Goal: Information Seeking & Learning: Find contact information

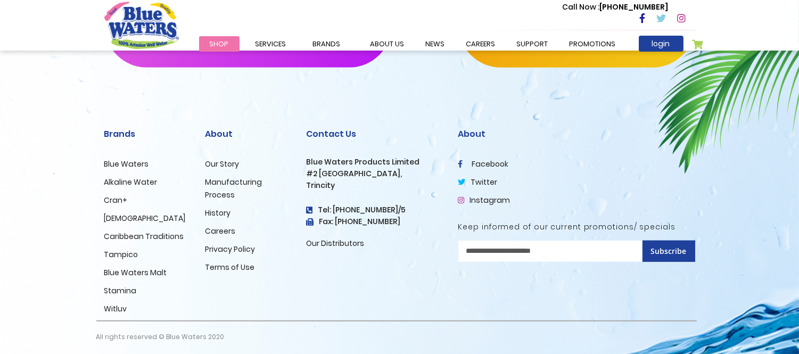
scroll to position [1868, 0]
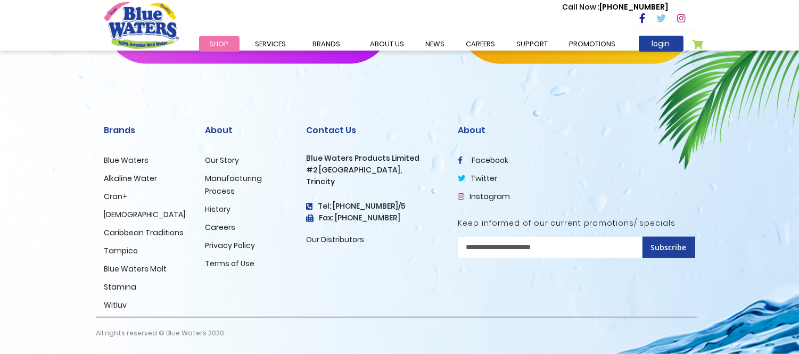
click at [343, 240] on link "Our Distributors" at bounding box center [336, 239] width 58 height 11
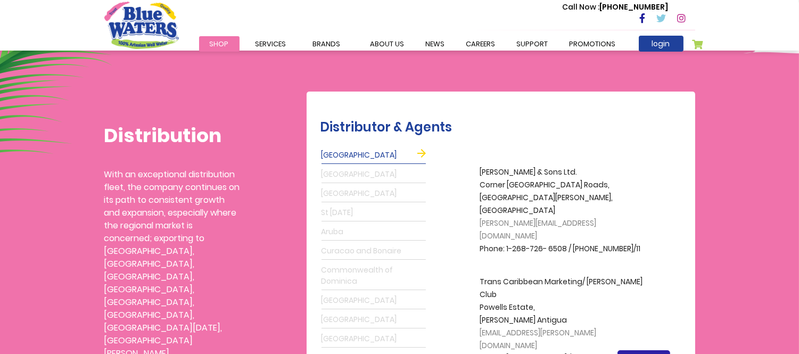
scroll to position [236, 0]
click at [584, 276] on p "Trans Caribbean Marketing/ Kennedy's Club Powells Estate, Coolidge Antigua dion…" at bounding box center [565, 327] width 170 height 102
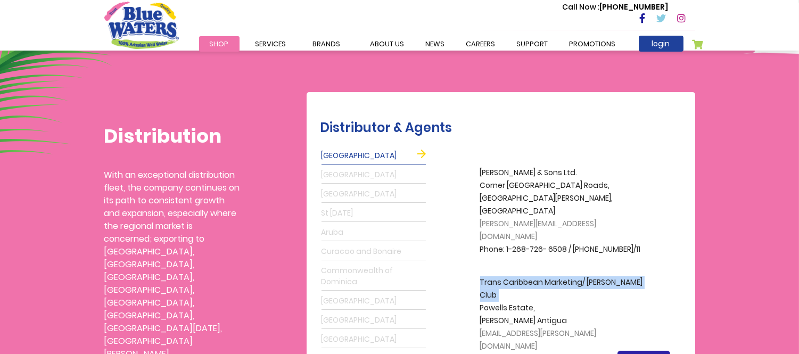
click at [584, 276] on p "Trans Caribbean Marketing/ Kennedy's Club Powells Estate, Coolidge Antigua dion…" at bounding box center [565, 327] width 170 height 102
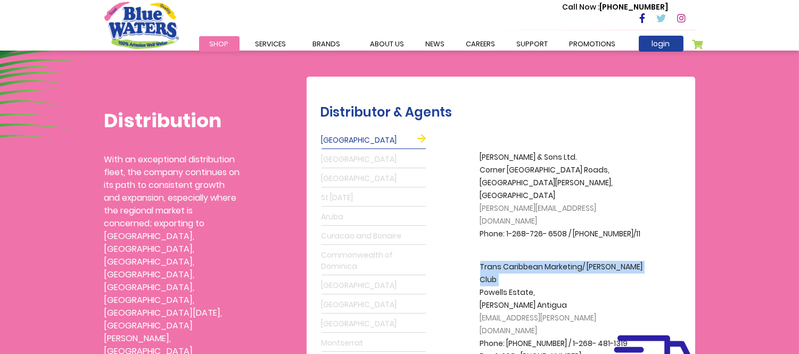
scroll to position [295, 0]
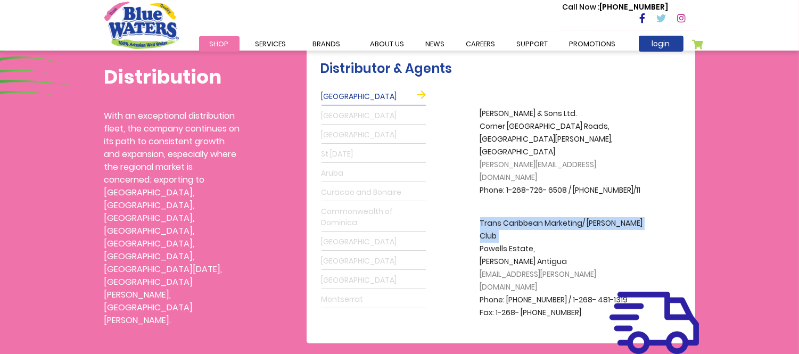
click at [370, 300] on link "Montserrat" at bounding box center [373, 299] width 104 height 17
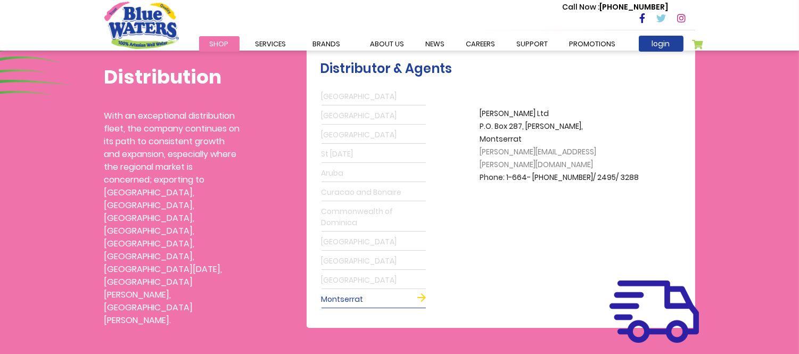
click at [370, 280] on link "Suriname" at bounding box center [373, 280] width 104 height 17
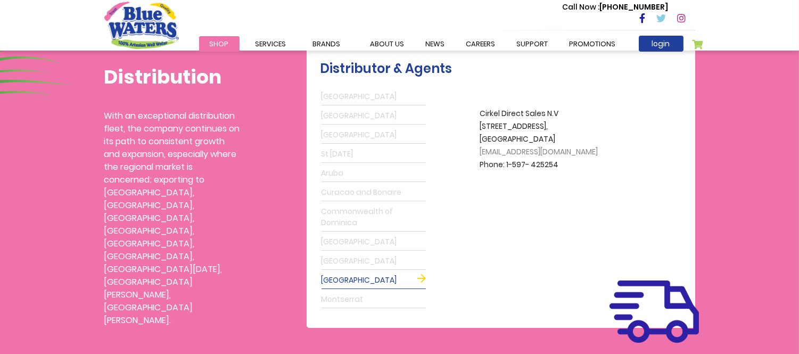
click at [378, 260] on link "St Maarten" at bounding box center [373, 261] width 104 height 17
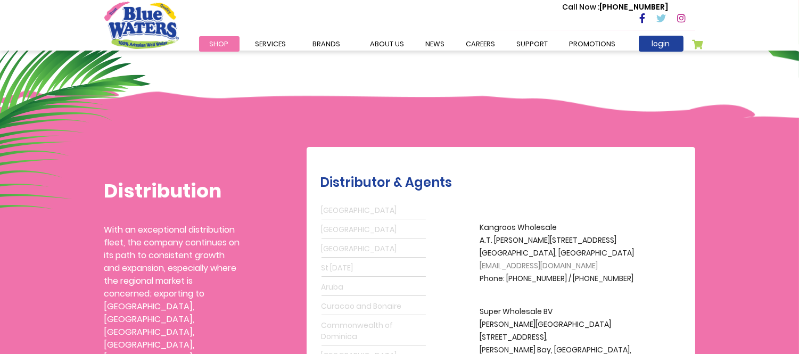
scroll to position [177, 0]
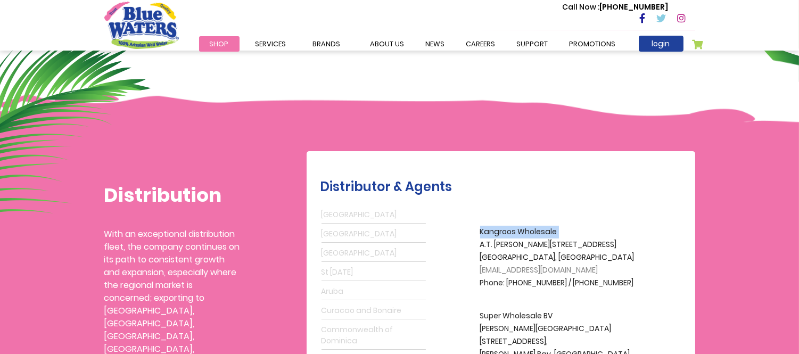
drag, startPoint x: 482, startPoint y: 229, endPoint x: 549, endPoint y: 229, distance: 67.6
click at [549, 229] on p "Kangroos Wholesale A.T. Illidge Rd. 117 Madame Estate, St Maarten kangarooswhol…" at bounding box center [565, 258] width 170 height 64
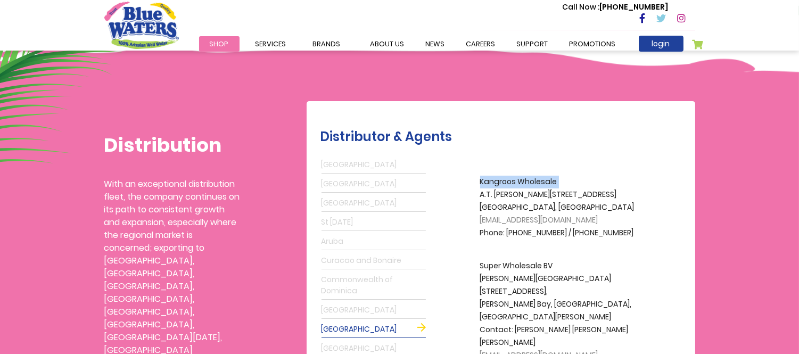
scroll to position [295, 0]
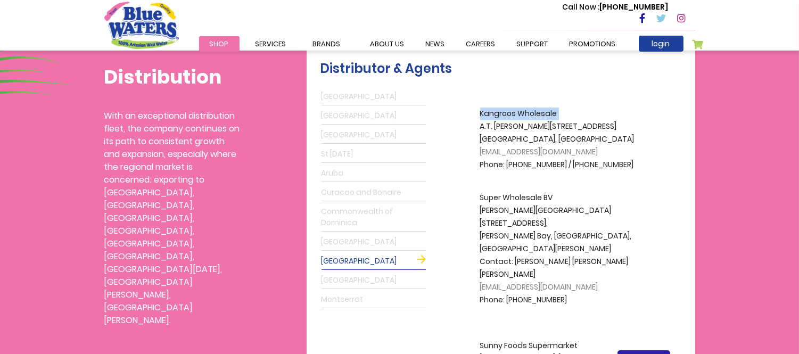
click at [367, 243] on link "Guyana" at bounding box center [373, 242] width 104 height 17
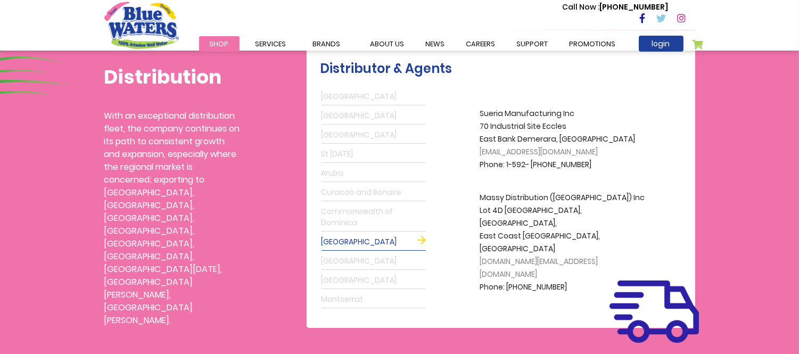
click at [376, 217] on link "Commonwealth of Dominica" at bounding box center [373, 217] width 104 height 28
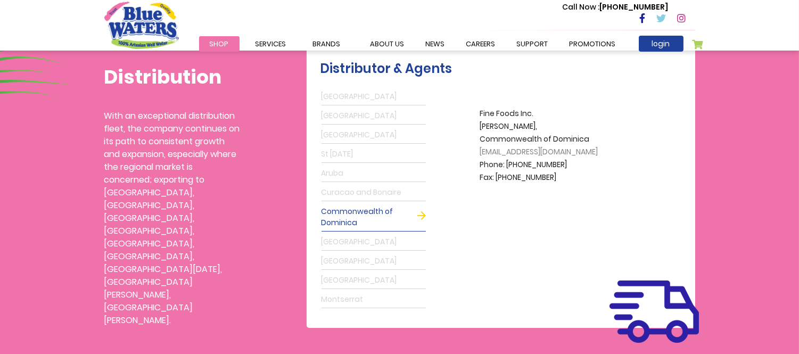
click at [376, 186] on link "Curacao and Bonaire" at bounding box center [373, 192] width 104 height 17
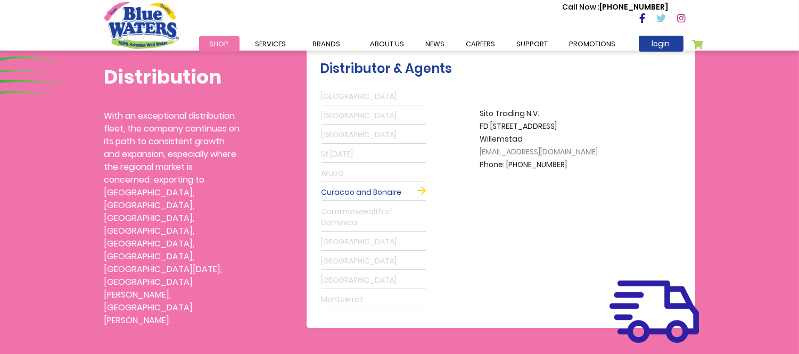
click at [364, 209] on link "Commonwealth of Dominica" at bounding box center [373, 217] width 104 height 28
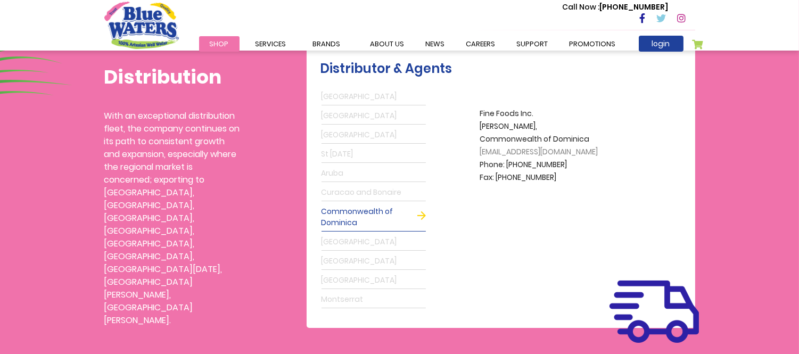
click at [364, 237] on link "Guyana" at bounding box center [373, 242] width 104 height 17
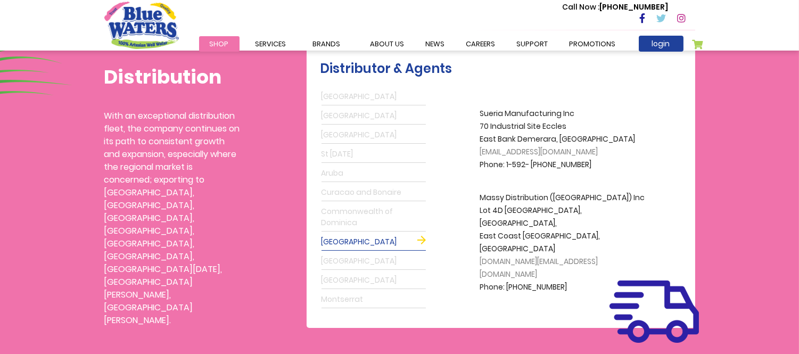
click at [347, 262] on link "St Maarten" at bounding box center [373, 261] width 104 height 17
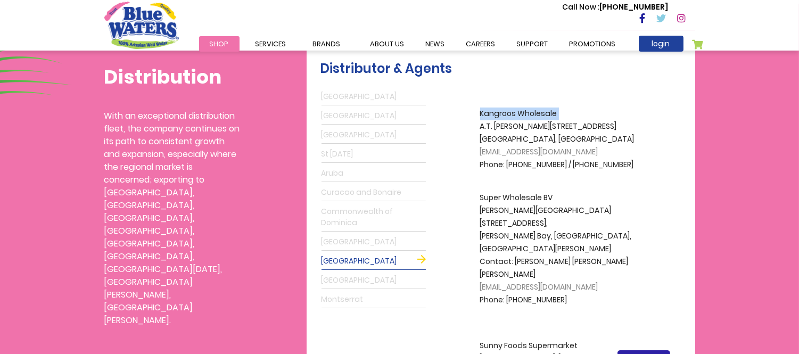
copy p "Kangroos Wholesale"
drag, startPoint x: 476, startPoint y: 139, endPoint x: 577, endPoint y: 141, distance: 101.1
click at [577, 141] on div "A.S. Bryden & Sons Ltd. Corner Fort & Anchorage Roads, St. Johns, Antigua grego…" at bounding box center [558, 235] width 263 height 296
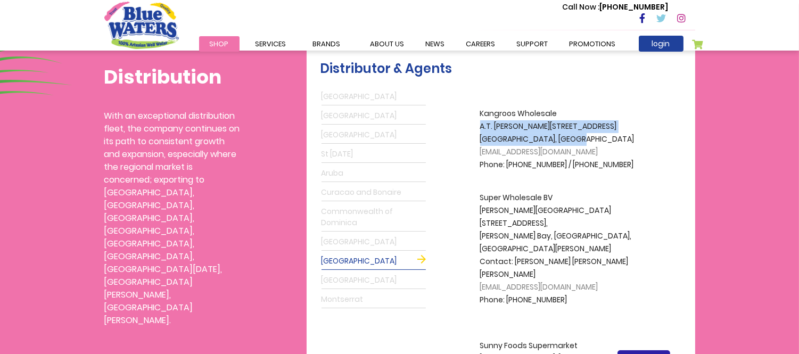
drag, startPoint x: 470, startPoint y: 125, endPoint x: 588, endPoint y: 136, distance: 117.6
click at [588, 136] on div "A.S. Bryden & Sons Ltd. Corner Fort & Anchorage Roads, St. Johns, Antigua grego…" at bounding box center [558, 235] width 263 height 296
copy p "A.T. Illidge Rd. 117 Madame Estate, St Maarten"
click at [375, 275] on link "Suriname" at bounding box center [373, 280] width 104 height 17
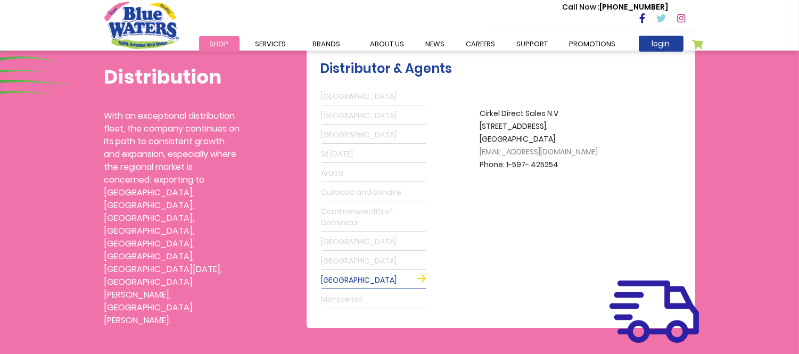
click at [350, 93] on link "Antigua" at bounding box center [373, 96] width 104 height 17
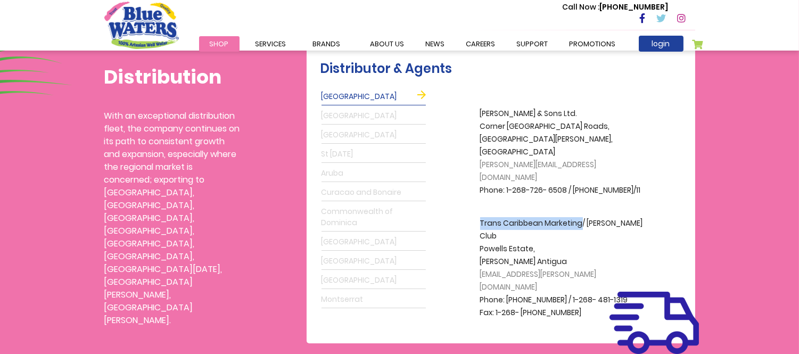
drag, startPoint x: 480, startPoint y: 199, endPoint x: 579, endPoint y: 199, distance: 99.0
click at [579, 217] on p "Trans Caribbean Marketing/ Kennedy's Club Powells Estate, Coolidge Antigua dion…" at bounding box center [565, 268] width 170 height 102
copy p "Trans Caribbean Marketing"
